Goal: Task Accomplishment & Management: Manage account settings

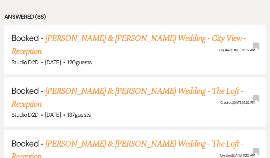
scroll to position [346, 0]
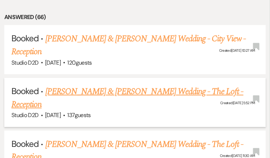
click at [113, 98] on link "[PERSON_NAME] & [PERSON_NAME] Wedding - The Loft - Reception" at bounding box center [127, 98] width 232 height 26
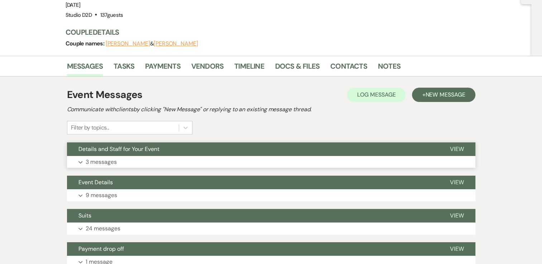
scroll to position [77, 0]
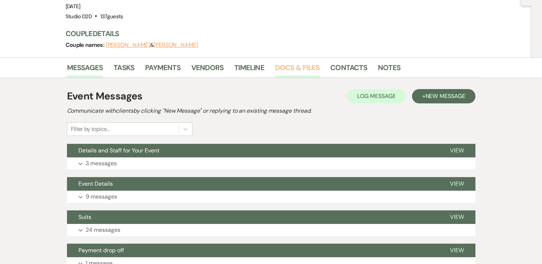
click at [270, 62] on link "Docs & Files" at bounding box center [297, 70] width 44 height 16
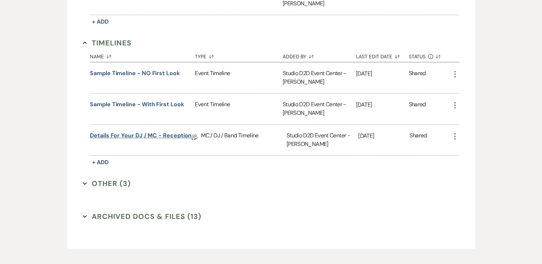
scroll to position [621, 0]
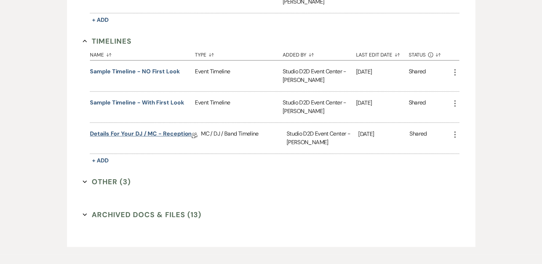
click at [163, 130] on link "Details for your DJ / MC - Reception" at bounding box center [141, 135] width 102 height 11
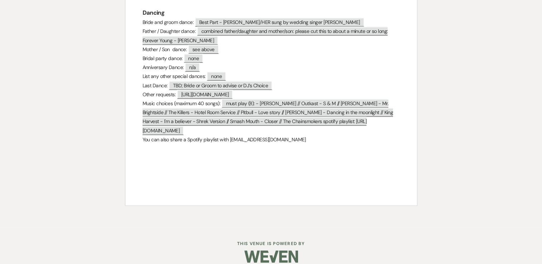
scroll to position [692, 0]
click at [183, 89] on span "[URL][DOMAIN_NAME]" at bounding box center [205, 93] width 56 height 9
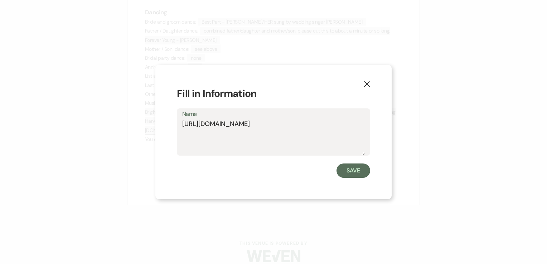
drag, startPoint x: 183, startPoint y: 78, endPoint x: 212, endPoint y: 127, distance: 57.1
click at [212, 127] on textarea "[URL][DOMAIN_NAME]" at bounding box center [273, 137] width 183 height 36
click at [270, 86] on use "button" at bounding box center [367, 84] width 6 height 6
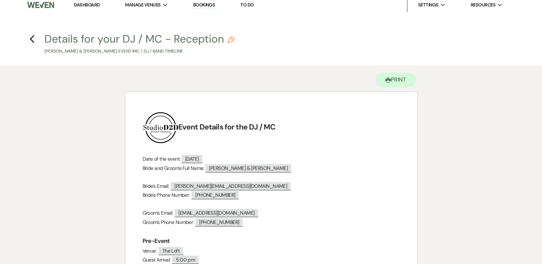
scroll to position [0, 0]
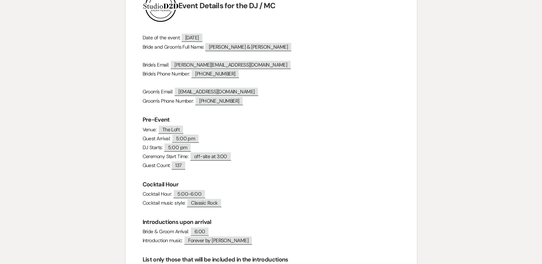
scroll to position [125, 0]
